Goal: Task Accomplishment & Management: Complete application form

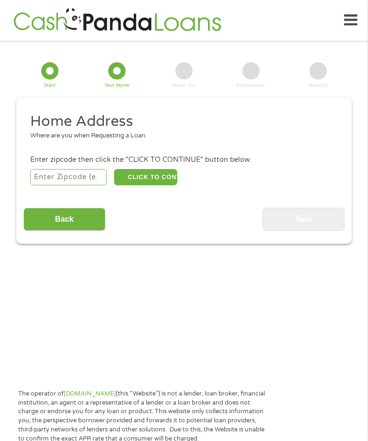
scroll to position [14, 0]
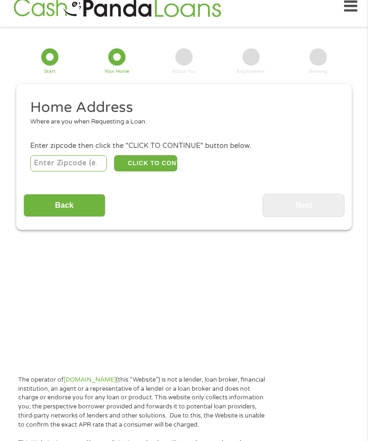
click at [81, 171] on input "number" at bounding box center [68, 163] width 77 height 16
type input "41093"
click at [158, 163] on button "CLICK TO CONTINUE" at bounding box center [145, 163] width 63 height 16
type input "41093"
type input "Wallingford"
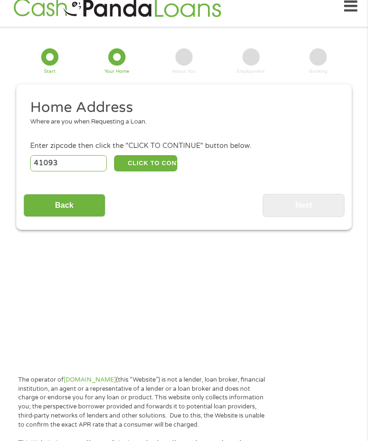
select select "[US_STATE]"
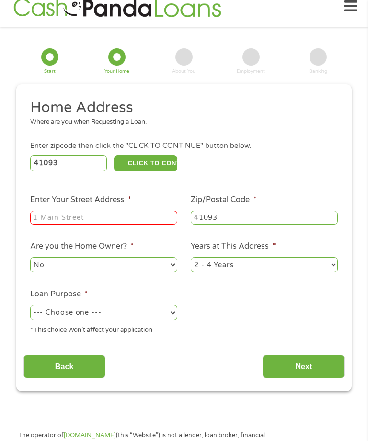
click at [140, 225] on input "Enter Your Street Address *" at bounding box center [103, 218] width 147 height 14
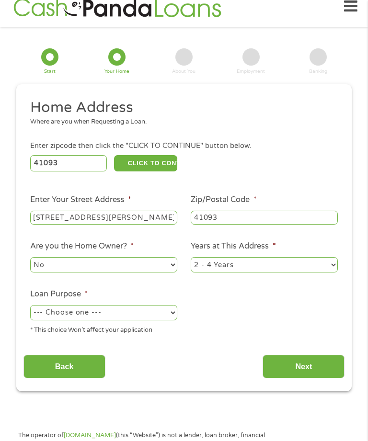
scroll to position [13, 0]
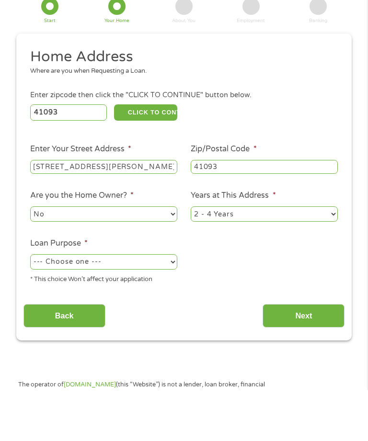
type input "[STREET_ADDRESS][PERSON_NAME]"
click at [164, 306] on select "--- Choose one --- Pay Bills Debt Consolidation Home Improvement Major Purchase…" at bounding box center [103, 313] width 147 height 15
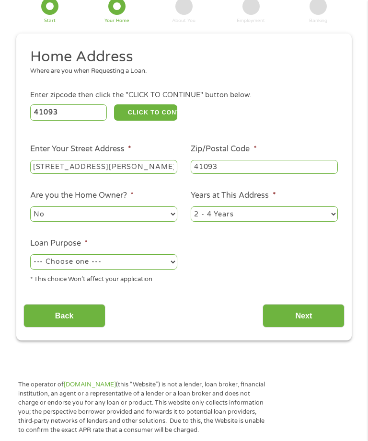
select select "paybills"
click at [313, 328] on input "Next" at bounding box center [304, 315] width 82 height 23
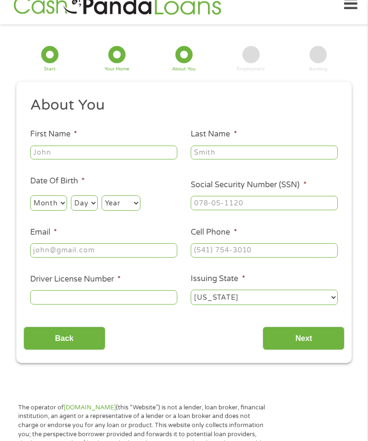
scroll to position [14, 0]
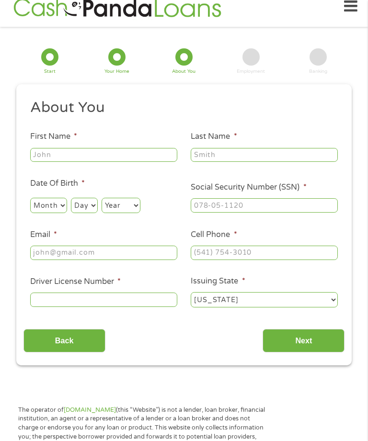
click at [132, 161] on input "First Name *" at bounding box center [103, 155] width 147 height 14
type input "[PERSON_NAME]"
click at [254, 160] on input "Last Name *" at bounding box center [264, 155] width 147 height 14
type input "[PERSON_NAME]"
click at [58, 211] on select "Month 1 2 3 4 5 6 7 8 9 10 11 12" at bounding box center [48, 205] width 37 height 15
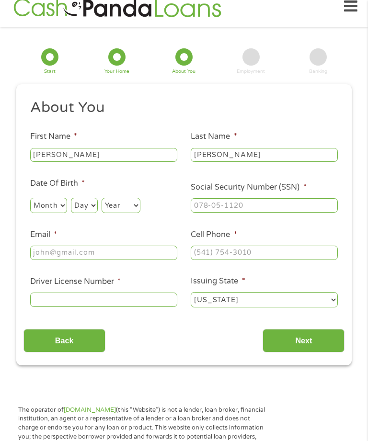
select select "7"
click at [92, 213] on select "Day 1 2 3 4 5 6 7 8 9 10 11 12 13 14 15 16 17 18 19 20 21 22 23 24 25 26 27 28 …" at bounding box center [84, 205] width 26 height 15
select select "26"
click at [130, 212] on select "Year [DATE] 2006 2005 2004 2003 2002 2001 2000 1999 1998 1997 1996 1995 1994 19…" at bounding box center [121, 205] width 39 height 15
select select "2000"
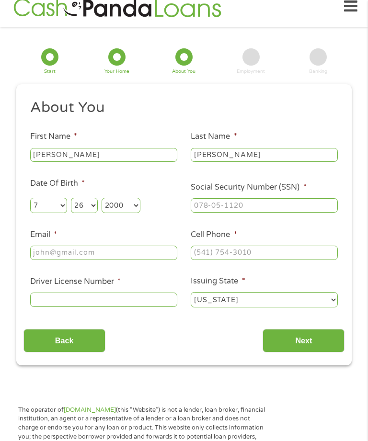
click at [214, 210] on input "Social Security Number (SSN) *" at bounding box center [264, 205] width 147 height 14
type input "592-95-5729"
click at [136, 260] on input "Email *" at bounding box center [103, 253] width 147 height 14
click at [117, 260] on input "Email *" at bounding box center [103, 253] width 147 height 14
type input "[EMAIL_ADDRESS][DOMAIN_NAME]"
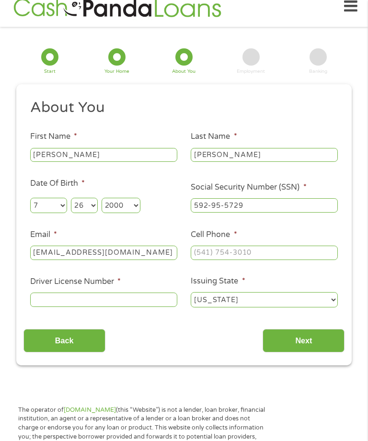
click at [233, 260] on input "Cell Phone *" at bounding box center [264, 253] width 147 height 14
type input "[PHONE_NUMBER]"
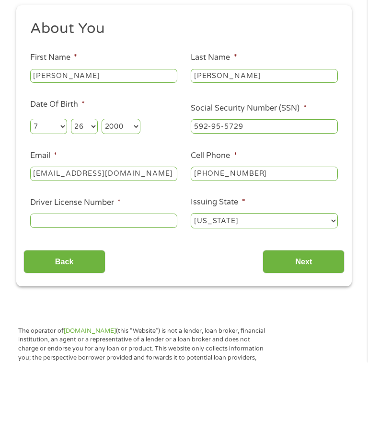
click at [141, 293] on input "Driver License Number *" at bounding box center [103, 300] width 147 height 14
type input "D18038800"
click at [297, 329] on input "Next" at bounding box center [304, 340] width 82 height 23
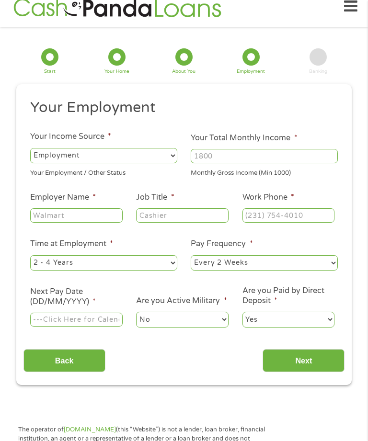
click at [145, 160] on select "--- Choose one --- Employment [DEMOGRAPHIC_DATA] Benefits" at bounding box center [103, 155] width 147 height 15
click at [224, 163] on input "Your Total Monthly Income *" at bounding box center [264, 156] width 147 height 14
click at [88, 219] on input "Employer Name *" at bounding box center [76, 215] width 92 height 14
click at [246, 156] on input "Your Total Monthly Income *" at bounding box center [264, 156] width 147 height 14
type input "1900"
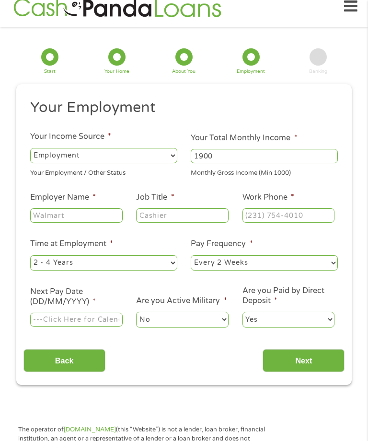
click at [97, 217] on input "Employer Name *" at bounding box center [76, 215] width 92 height 14
type input "Have home care"
click at [208, 244] on ul "Your Employment Your Income Source * --- Choose one --- Employment [DEMOGRAPHIC…" at bounding box center [184, 217] width 322 height 238
click at [174, 216] on input "Job Title *" at bounding box center [182, 215] width 92 height 14
type input "Caregiver"
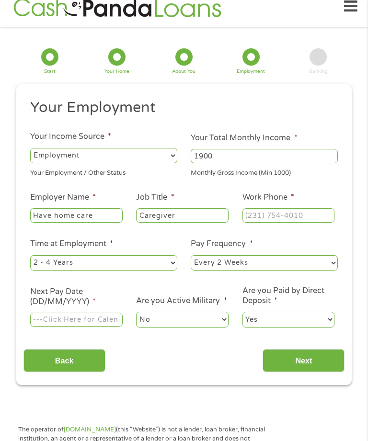
click at [283, 221] on input "Work Phone *" at bounding box center [288, 215] width 92 height 14
type input "(859) 314-____"
click at [19, 311] on div "This field is hidden when viewing the form gclid This field is hidden when view…" at bounding box center [183, 234] width 335 height 301
click at [245, 270] on select "--- Choose one --- Every 2 Weeks Every Week Monthly Semi-Monthly" at bounding box center [264, 262] width 147 height 15
select select "weekly"
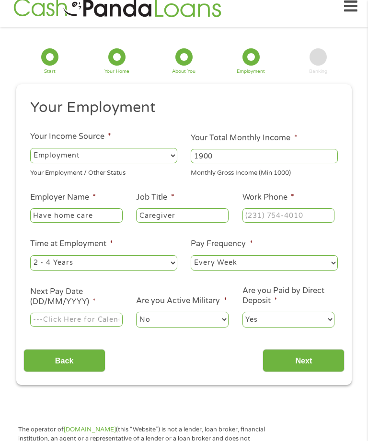
click at [91, 324] on input "Next Pay Date (DD/MM/YYYY) *" at bounding box center [76, 320] width 92 height 14
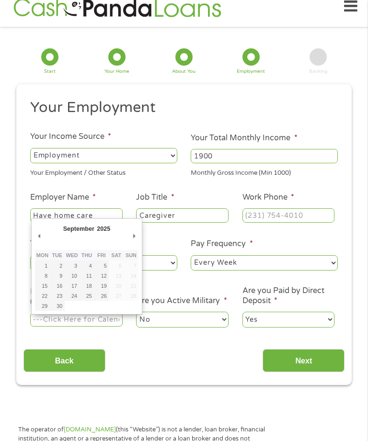
type input "[DATE]"
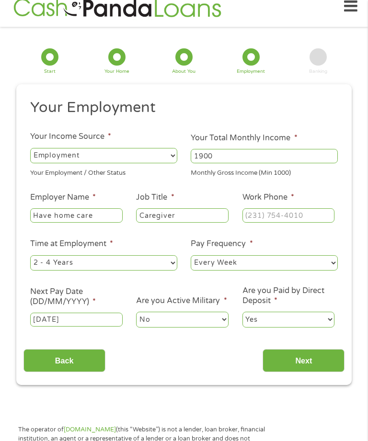
click at [296, 370] on input "Next" at bounding box center [304, 360] width 82 height 23
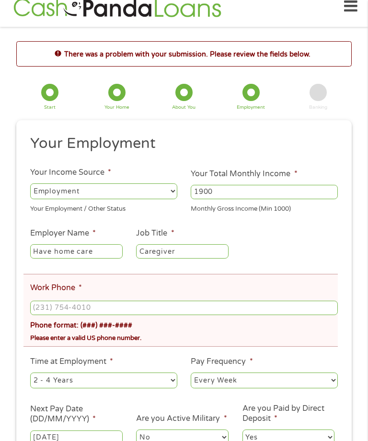
scroll to position [4, 4]
click at [172, 315] on input "Work Phone *" at bounding box center [184, 308] width 308 height 14
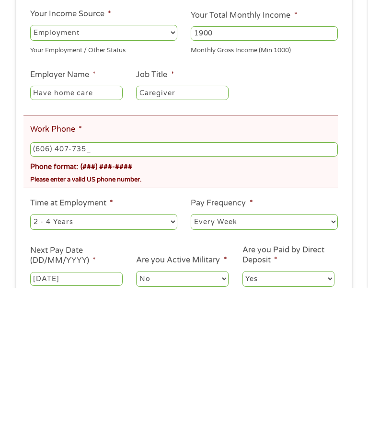
type input "[PHONE_NUMBER]"
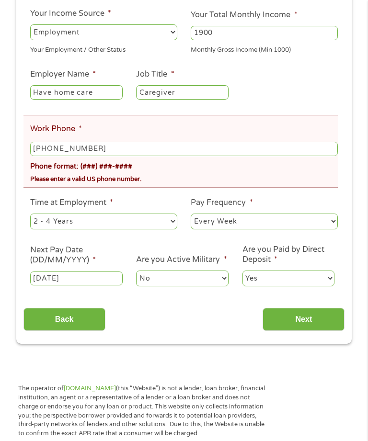
click at [320, 332] on input "Next" at bounding box center [304, 319] width 82 height 23
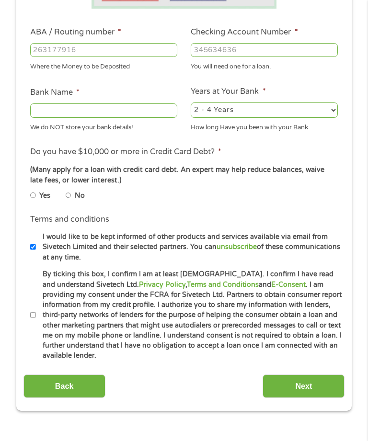
scroll to position [225, 0]
click at [34, 321] on input "By ticking this box, I confirm I am at least [DEMOGRAPHIC_DATA]. I confirm I ha…" at bounding box center [33, 316] width 6 height 12
checkbox input "true"
click at [50, 201] on label "Yes" at bounding box center [44, 196] width 11 height 11
click at [36, 201] on input "Yes" at bounding box center [33, 196] width 6 height 12
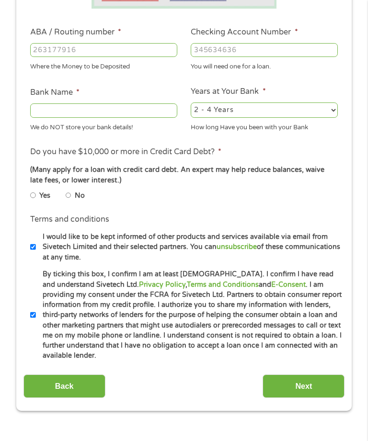
radio input "true"
click at [71, 201] on input "No" at bounding box center [69, 196] width 6 height 12
radio input "true"
click at [31, 253] on input "I would like to be kept informed of other products and services available via e…" at bounding box center [33, 248] width 6 height 12
checkbox input "false"
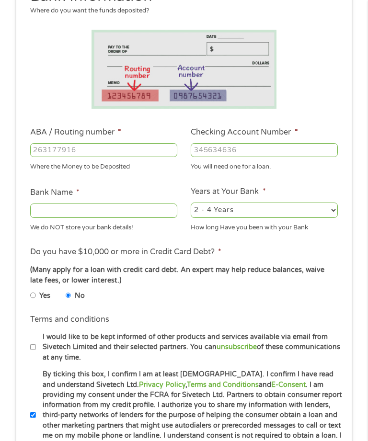
scroll to position [122, 0]
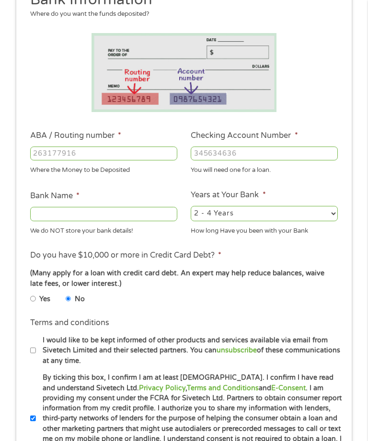
click at [45, 161] on input "ABA / Routing number *" at bounding box center [103, 154] width 147 height 14
type input "042102694"
type input "COMMUNITY TRUST BANK INC"
type input "042102694"
click at [236, 156] on input "Checking Account Number *" at bounding box center [264, 154] width 147 height 14
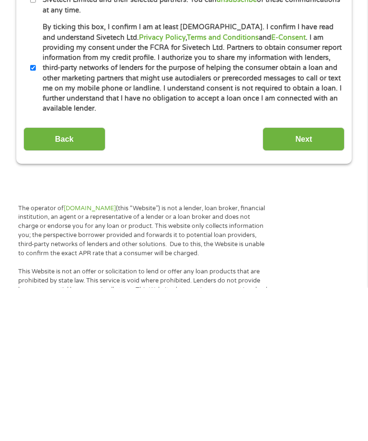
type input "4004268501"
click at [310, 281] on input "Next" at bounding box center [304, 292] width 82 height 23
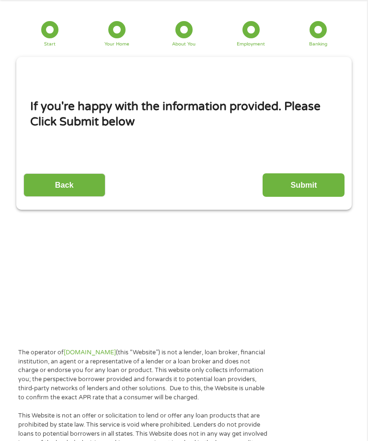
scroll to position [14, 0]
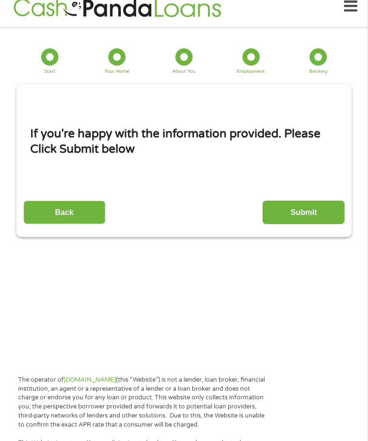
click at [296, 220] on input "Submit" at bounding box center [304, 212] width 82 height 23
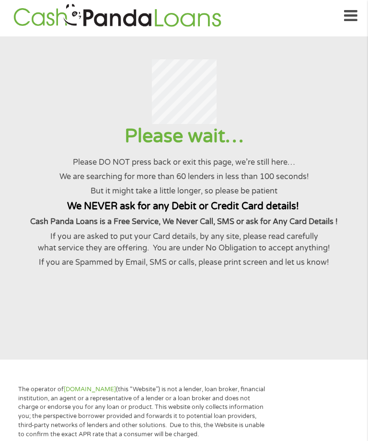
scroll to position [0, 0]
